Goal: Information Seeking & Learning: Learn about a topic

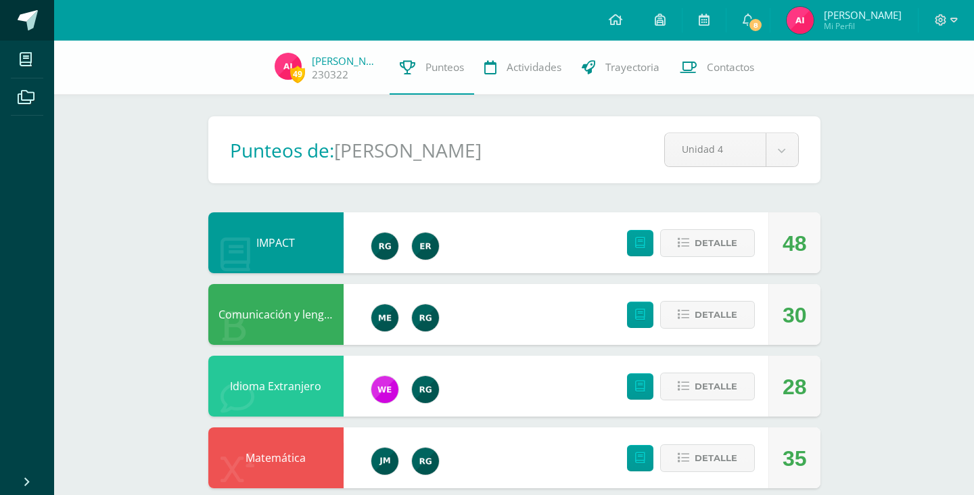
click at [34, 26] on span at bounding box center [28, 20] width 20 height 20
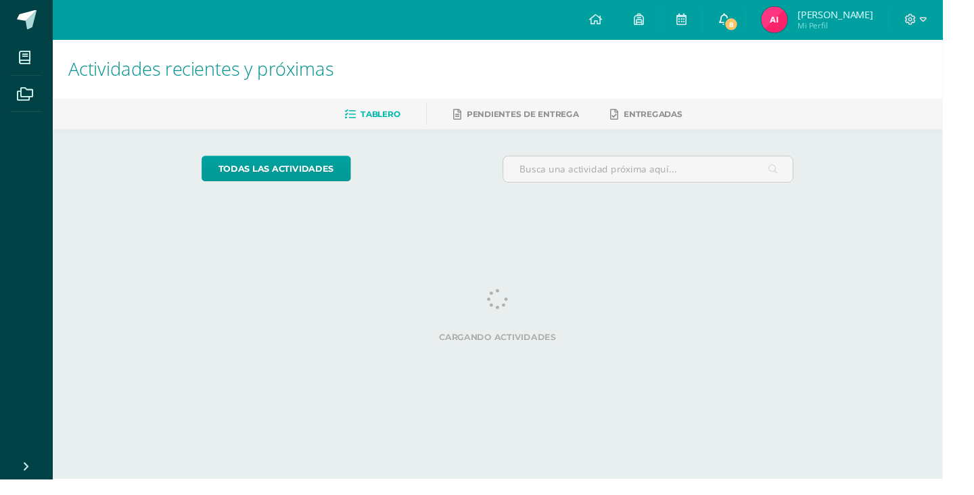
click at [763, 24] on span "8" at bounding box center [755, 25] width 15 height 15
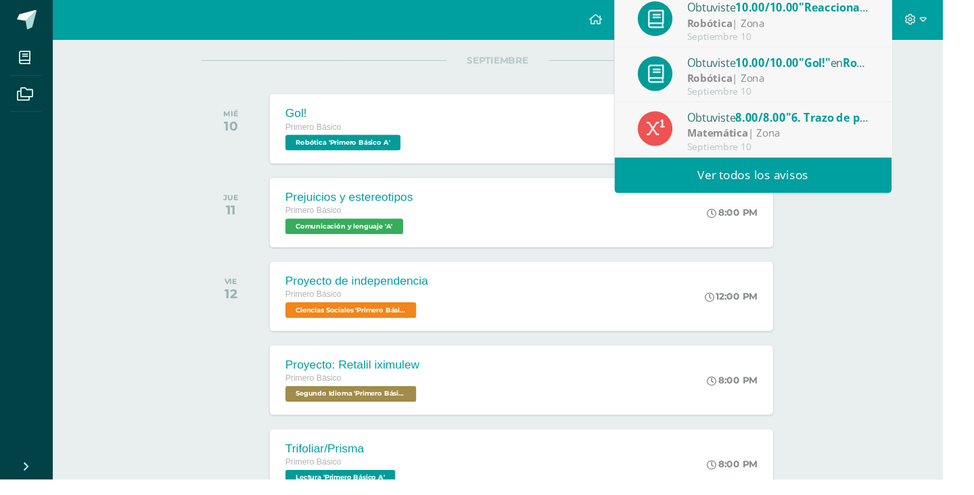
scroll to position [170, 0]
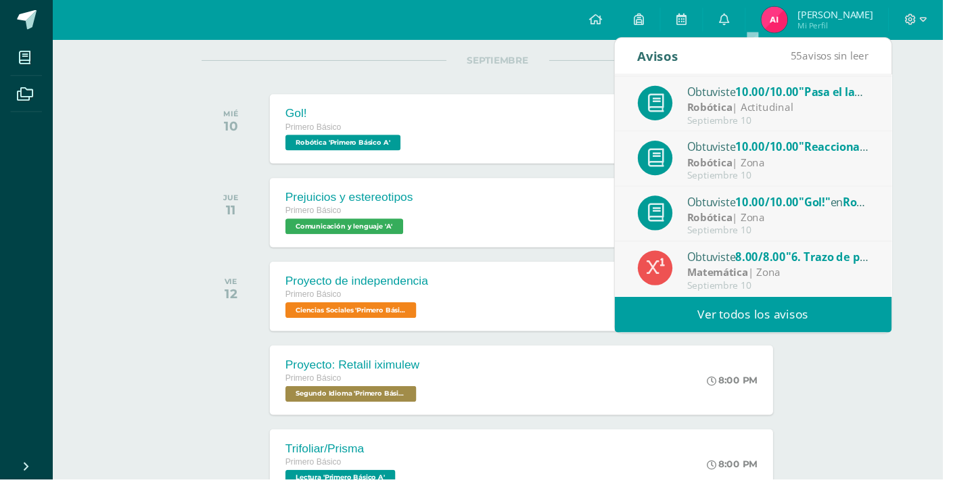
click at [899, 300] on div "Obtuviste 8.00/8.00 "6. Trazo de polígonos regulares , perímetros y áreas" en M…" at bounding box center [778, 278] width 286 height 57
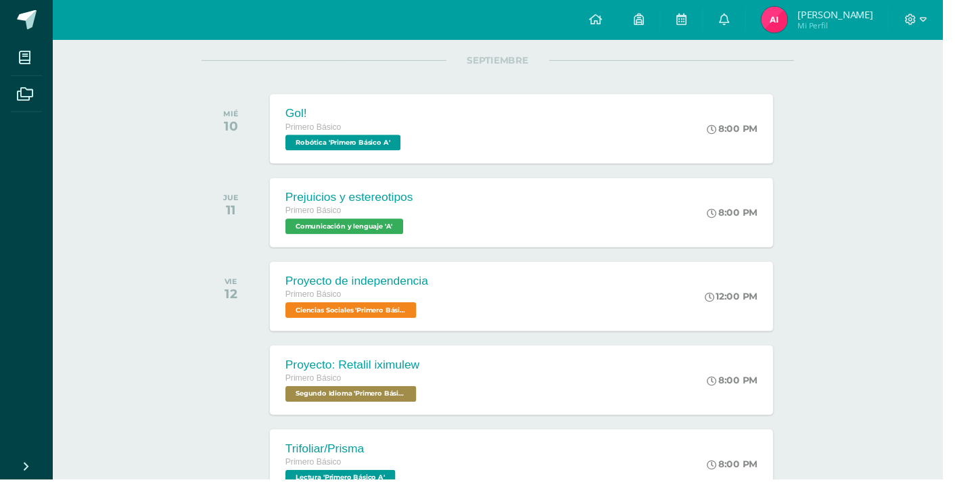
click at [875, 492] on div "Actividades recientes y próximas Tablero Pendientes de entrega Entregadas todas…" at bounding box center [514, 279] width 920 height 816
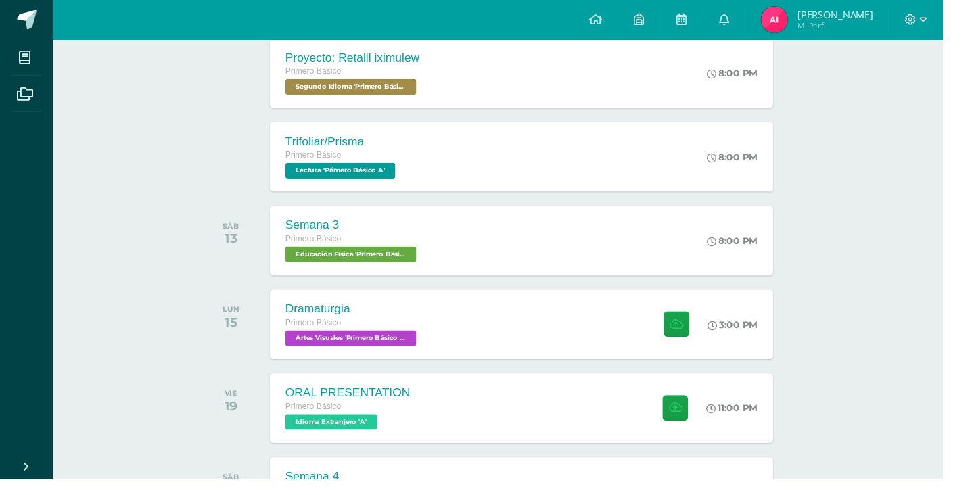
scroll to position [492, 0]
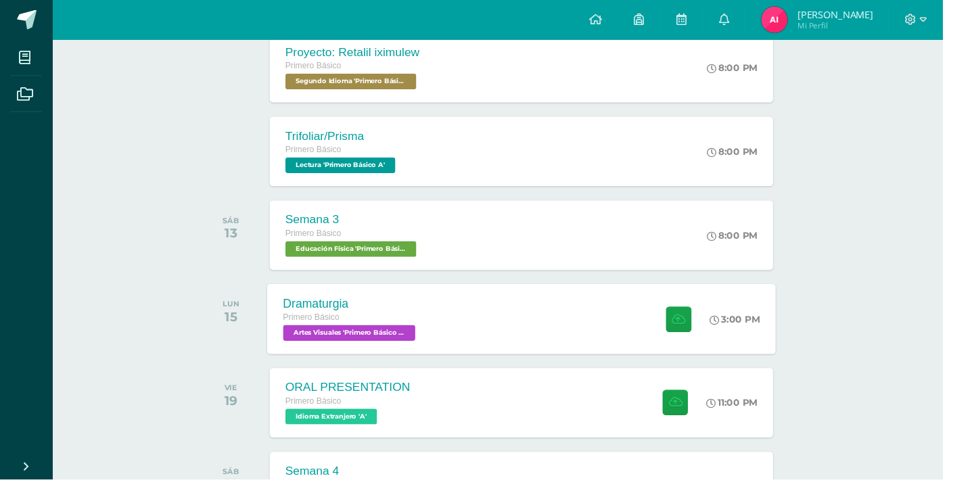
click at [573, 329] on div "Dramaturgia Primero Básico Artes Visuales 'Primero Básico A' 3:00 PM Dramaturgi…" at bounding box center [539, 330] width 526 height 72
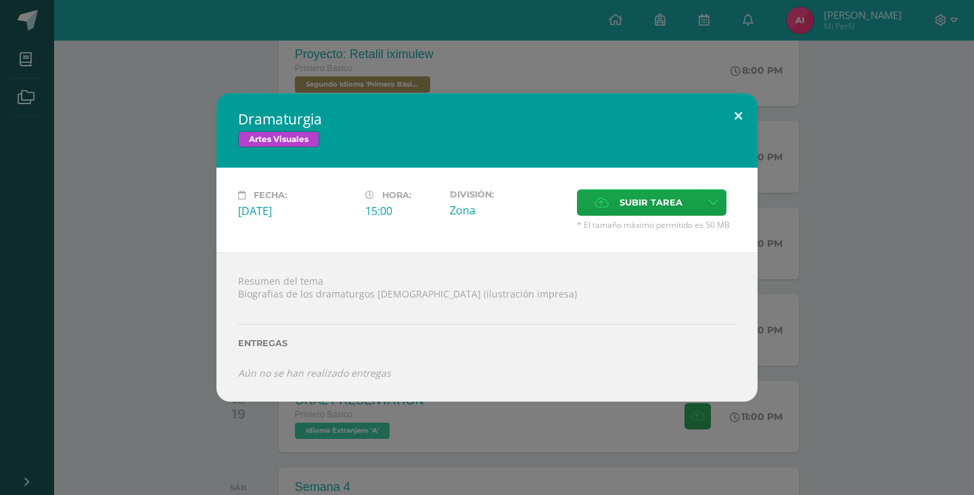
click at [741, 139] on button at bounding box center [738, 116] width 39 height 46
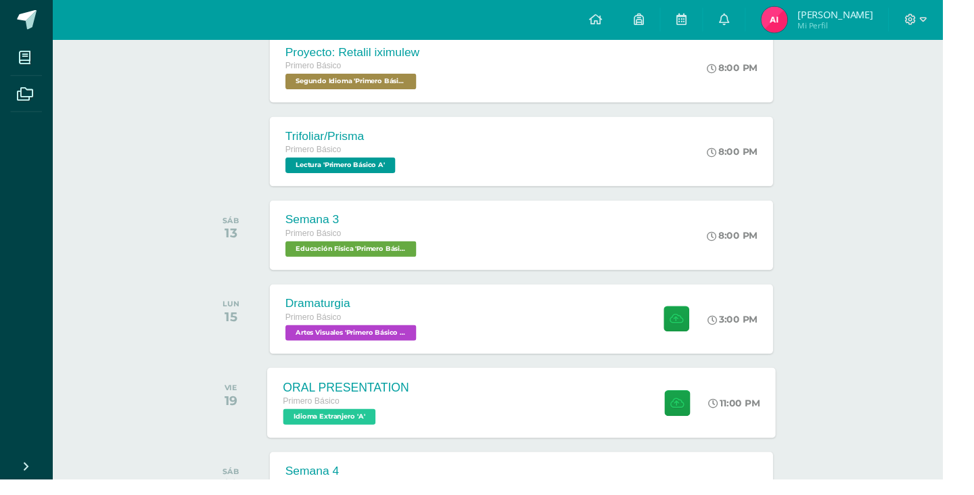
click at [567, 422] on div "ORAL PRESENTATION Primero Básico Idioma Extranjero 'A' 11:00 PM ORAL PRESENTATI…" at bounding box center [539, 416] width 526 height 72
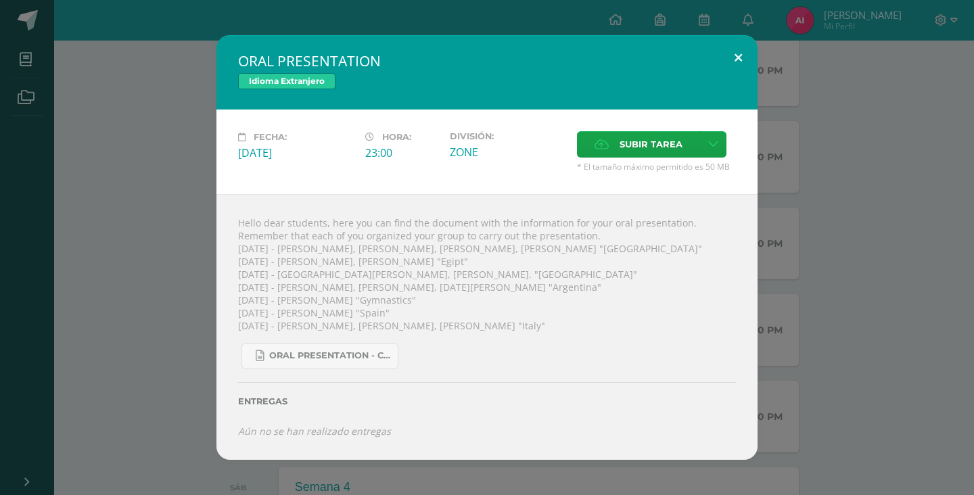
click at [750, 81] on button at bounding box center [738, 58] width 39 height 46
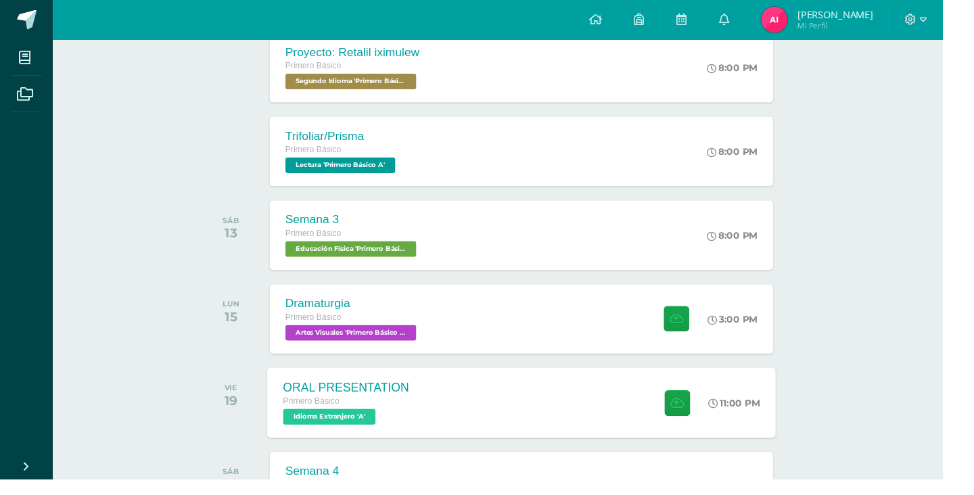
click at [548, 429] on div "ORAL PRESENTATION Primero Básico Idioma Extranjero 'A' 11:00 PM ORAL PRESENTATI…" at bounding box center [539, 416] width 526 height 72
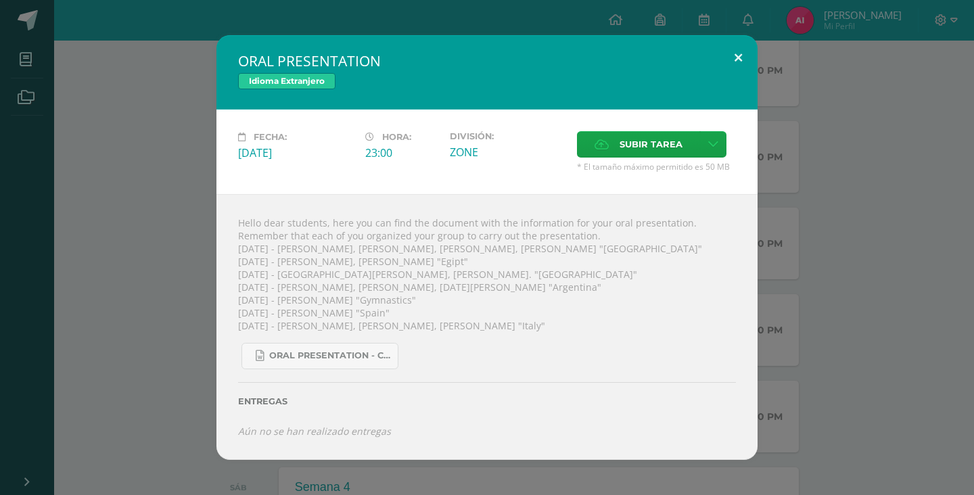
click at [745, 81] on button at bounding box center [738, 58] width 39 height 46
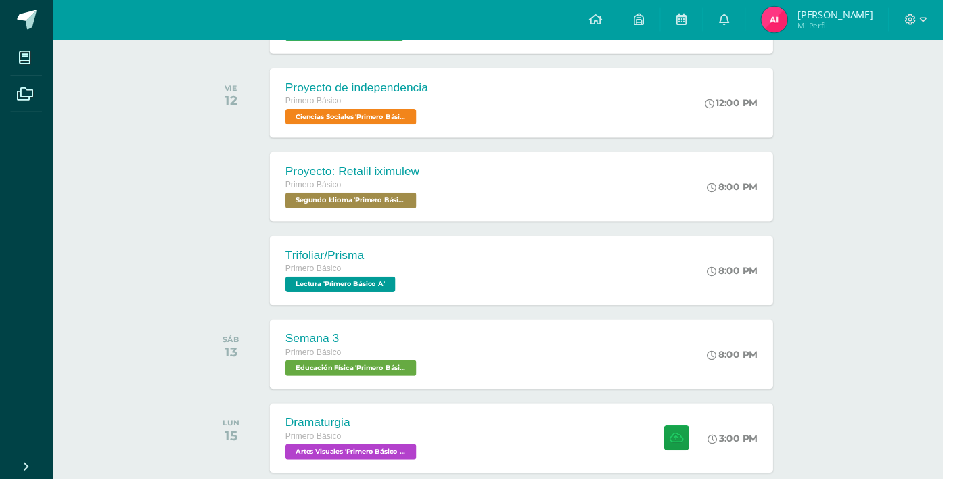
scroll to position [365, 0]
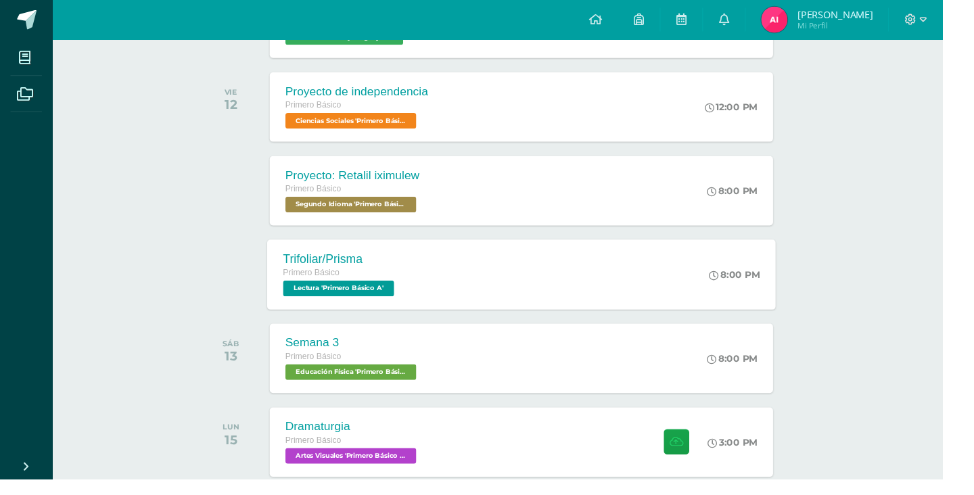
click at [549, 286] on div "Trifoliar/Prisma Primero Básico Lectura 'Primero Básico A' 8:00 PM Trifoliar/Pr…" at bounding box center [539, 284] width 526 height 72
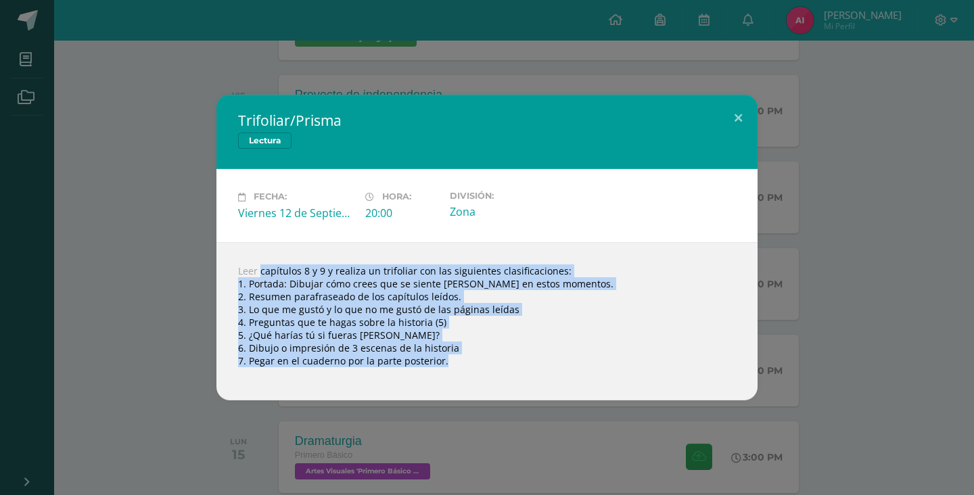
copy div "Leer capítulos 8 y 9 y realiza un trifoliar con las siguientes clasificaciones:…"
